Goal: Check status: Check status

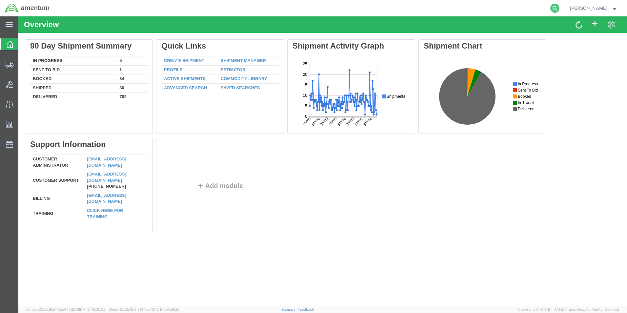
click at [560, 8] on icon at bounding box center [555, 8] width 9 height 9
click at [445, 9] on input "search" at bounding box center [451, 8] width 200 height 16
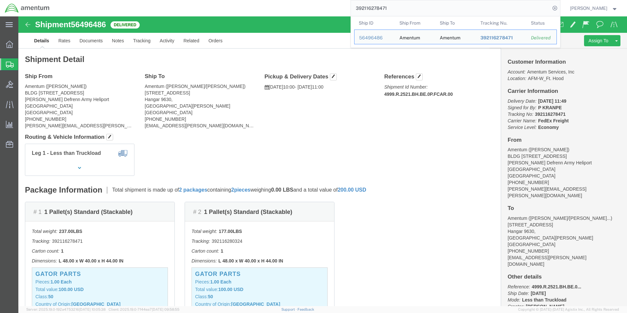
click div "Ship From Amentum (Ron Pineda) BLDG 736 Longbow Drive Yoakum Defrenn Army Helip…"
drag, startPoint x: 406, startPoint y: 11, endPoint x: 335, endPoint y: 12, distance: 70.6
click at [335, 12] on div "392116278471 Ship ID Ship From Ship To Tracking Nu. Status Ship ID 56496486 Shi…" at bounding box center [307, 8] width 506 height 16
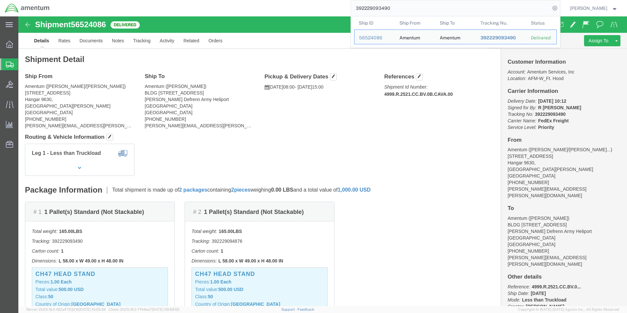
drag, startPoint x: 404, startPoint y: 9, endPoint x: 299, endPoint y: 7, distance: 104.7
click at [299, 7] on div "392229093490 Ship ID Ship From Ship To Tracking Nu. Status Ship ID 56524086 Shi…" at bounding box center [307, 8] width 506 height 16
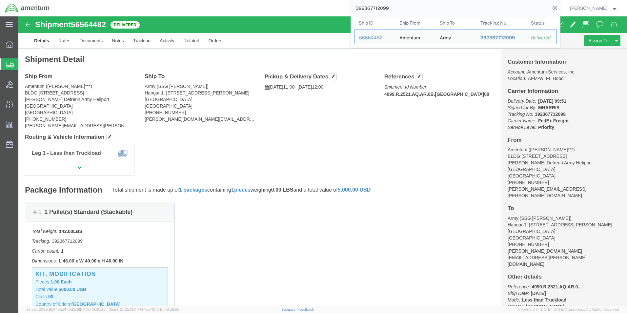
drag, startPoint x: 424, startPoint y: 7, endPoint x: 297, endPoint y: 7, distance: 127.6
click at [298, 7] on div "392367712099 Ship ID Ship From Ship To Tracking Nu. Status Ship ID 56564482 Shi…" at bounding box center [307, 8] width 506 height 16
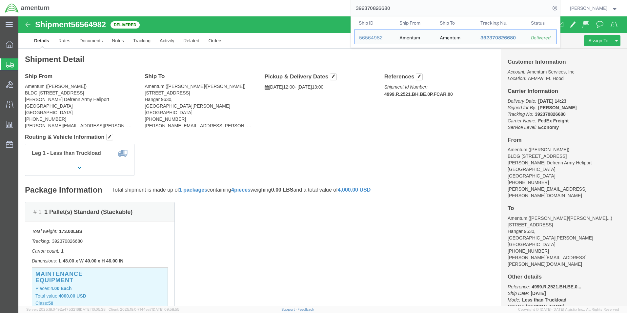
drag, startPoint x: 413, startPoint y: 8, endPoint x: 282, endPoint y: 10, distance: 131.6
click at [282, 10] on div "392370826680 Ship ID Ship From Ship To Tracking Nu. Status Ship ID 56564982 Shi…" at bounding box center [307, 8] width 506 height 16
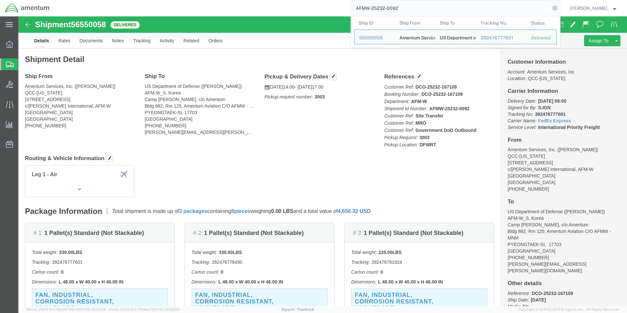
drag, startPoint x: 423, startPoint y: 11, endPoint x: 306, endPoint y: 5, distance: 116.6
click at [306, 5] on div "AFMW-25232-0092 Ship ID Ship From Ship To Tracking Nu. Status Ship ID 56550058 …" at bounding box center [307, 8] width 506 height 16
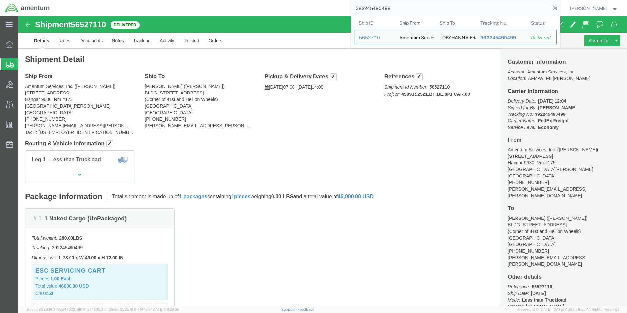
drag, startPoint x: 411, startPoint y: 9, endPoint x: 326, endPoint y: 9, distance: 85.6
click at [326, 9] on div "392245490499 Ship ID Ship From Ship To Tracking Nu. Status Ship ID 56527110 Shi…" at bounding box center [307, 8] width 506 height 16
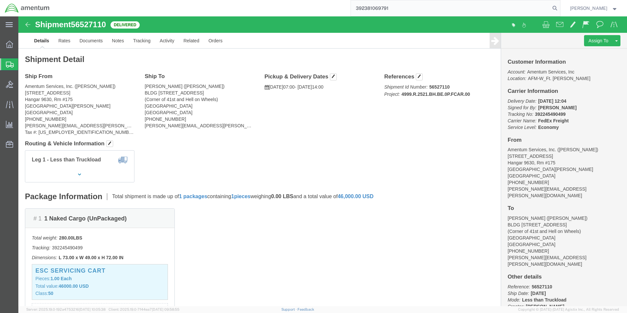
type input "392381069791"
